Goal: Browse casually

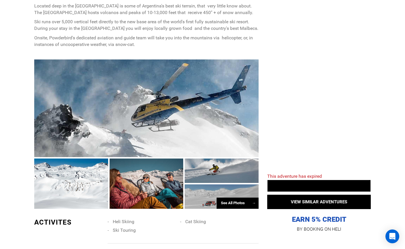
scroll to position [323, 0]
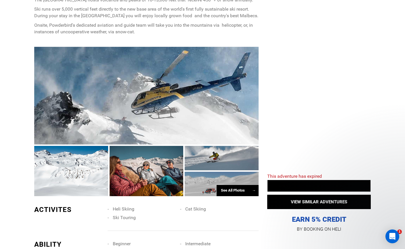
click at [161, 161] on div at bounding box center [147, 171] width 74 height 50
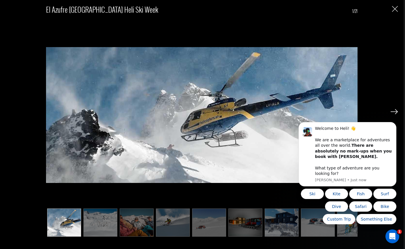
scroll to position [439, 0]
click at [396, 111] on img at bounding box center [394, 111] width 7 height 5
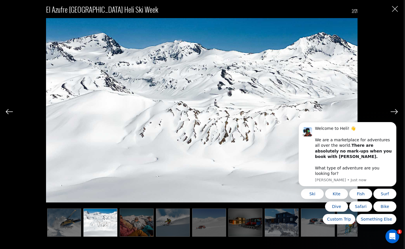
click at [396, 111] on img at bounding box center [394, 111] width 7 height 5
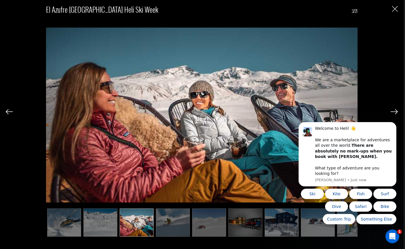
click at [396, 111] on img at bounding box center [394, 111] width 7 height 5
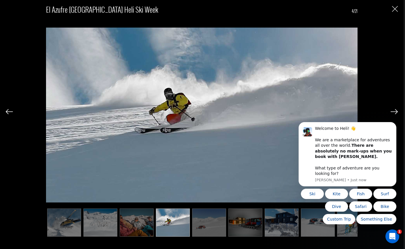
click at [396, 111] on img at bounding box center [394, 111] width 7 height 5
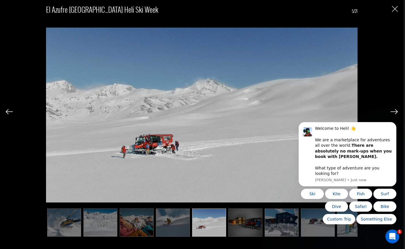
click at [396, 111] on img at bounding box center [394, 111] width 7 height 5
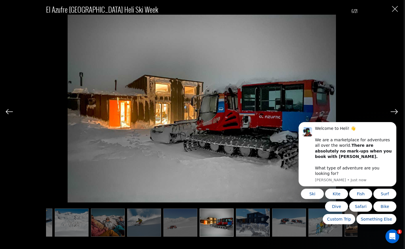
click at [396, 111] on img at bounding box center [394, 111] width 7 height 5
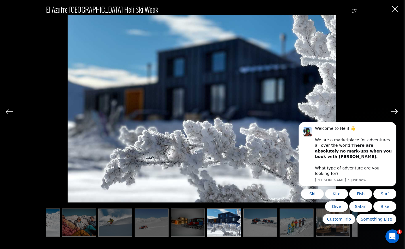
click at [396, 111] on img at bounding box center [394, 111] width 7 height 5
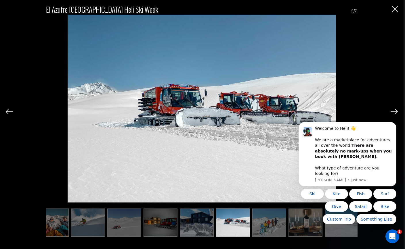
scroll to position [0, 86]
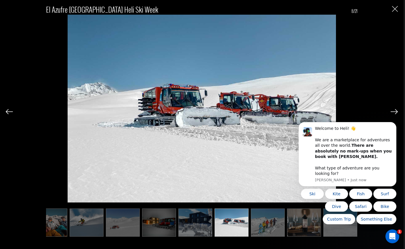
click at [396, 111] on img at bounding box center [394, 111] width 7 height 5
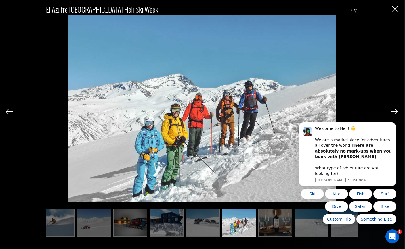
click at [396, 111] on img at bounding box center [394, 111] width 7 height 5
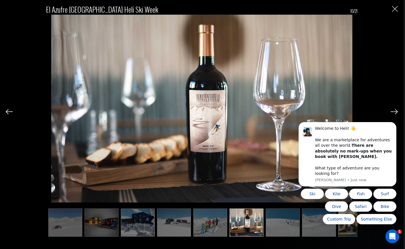
click at [396, 111] on img at bounding box center [394, 111] width 7 height 5
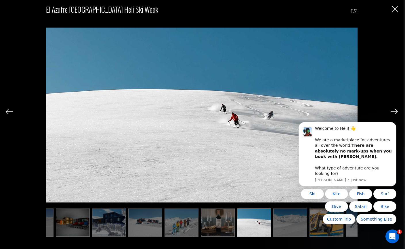
click at [396, 111] on img at bounding box center [394, 111] width 7 height 5
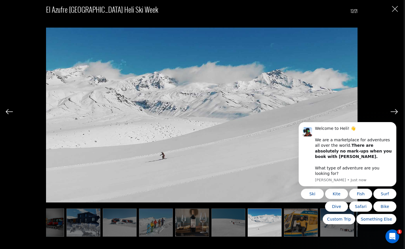
scroll to position [0, 201]
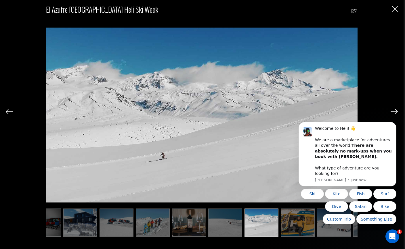
click at [396, 111] on img at bounding box center [394, 111] width 7 height 5
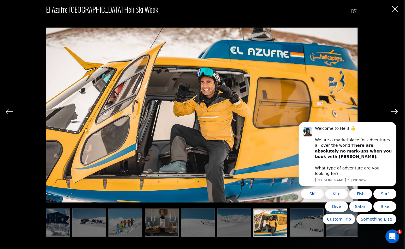
scroll to position [0, 230]
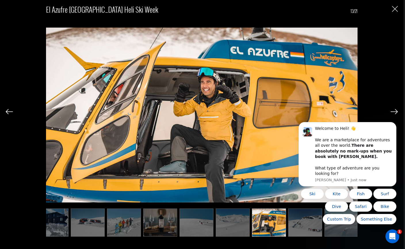
click at [396, 111] on img at bounding box center [394, 111] width 7 height 5
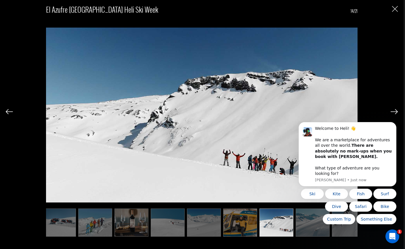
click at [396, 111] on img at bounding box center [394, 111] width 7 height 5
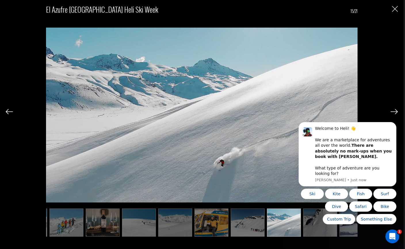
click at [396, 111] on img at bounding box center [394, 111] width 7 height 5
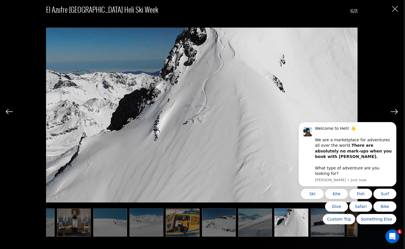
click at [396, 111] on img at bounding box center [394, 111] width 7 height 5
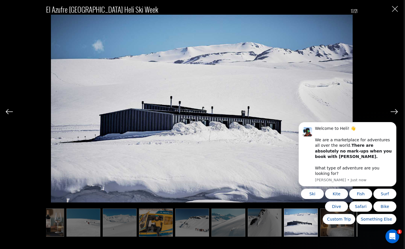
scroll to position [0, 345]
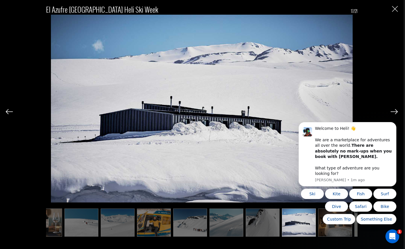
click at [396, 111] on img at bounding box center [394, 111] width 7 height 5
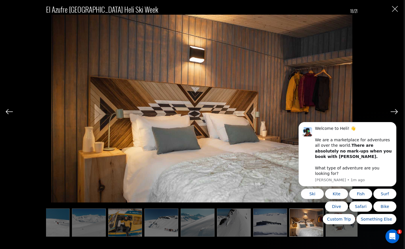
click at [396, 111] on img at bounding box center [394, 111] width 7 height 5
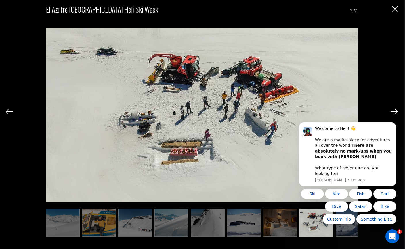
scroll to position [0, 403]
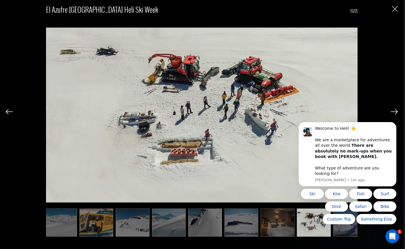
click at [396, 111] on img at bounding box center [394, 111] width 7 height 5
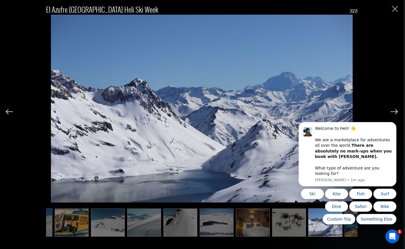
scroll to position [0, 432]
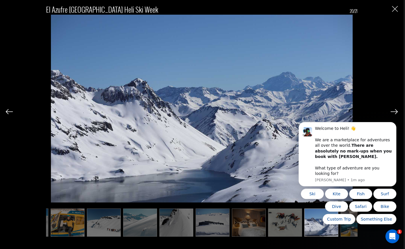
click at [396, 111] on img at bounding box center [394, 111] width 7 height 5
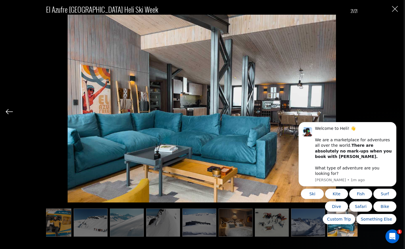
scroll to position [0, 450]
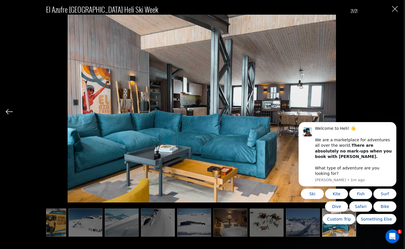
click at [396, 111] on div "El Azufre [GEOGRAPHIC_DATA] Heli Ski Week 21/21" at bounding box center [202, 118] width 392 height 237
click at [396, 7] on img "Close" at bounding box center [395, 9] width 6 height 6
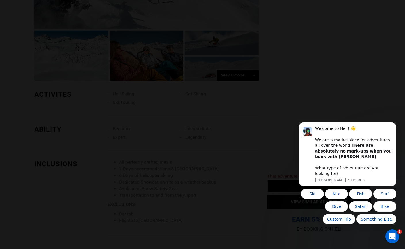
scroll to position [0, 0]
